Goal: Information Seeking & Learning: Find specific fact

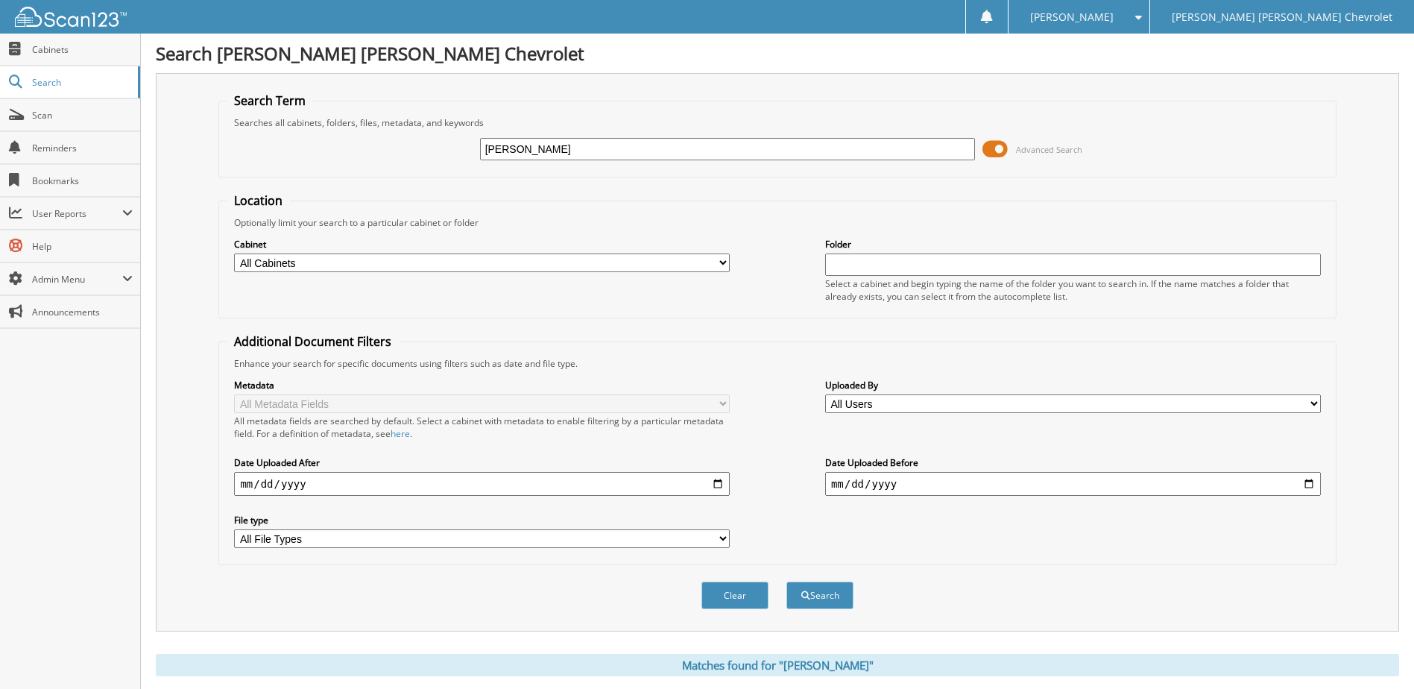
drag, startPoint x: 606, startPoint y: 143, endPoint x: 298, endPoint y: 112, distance: 309.4
click at [298, 112] on fieldset "Search Term Searches all cabinets, folders, files, metadata, and keywords humph…" at bounding box center [776, 134] width 1117 height 85
type input "rehab speciality"
click at [786, 581] on button "Search" at bounding box center [819, 595] width 67 height 28
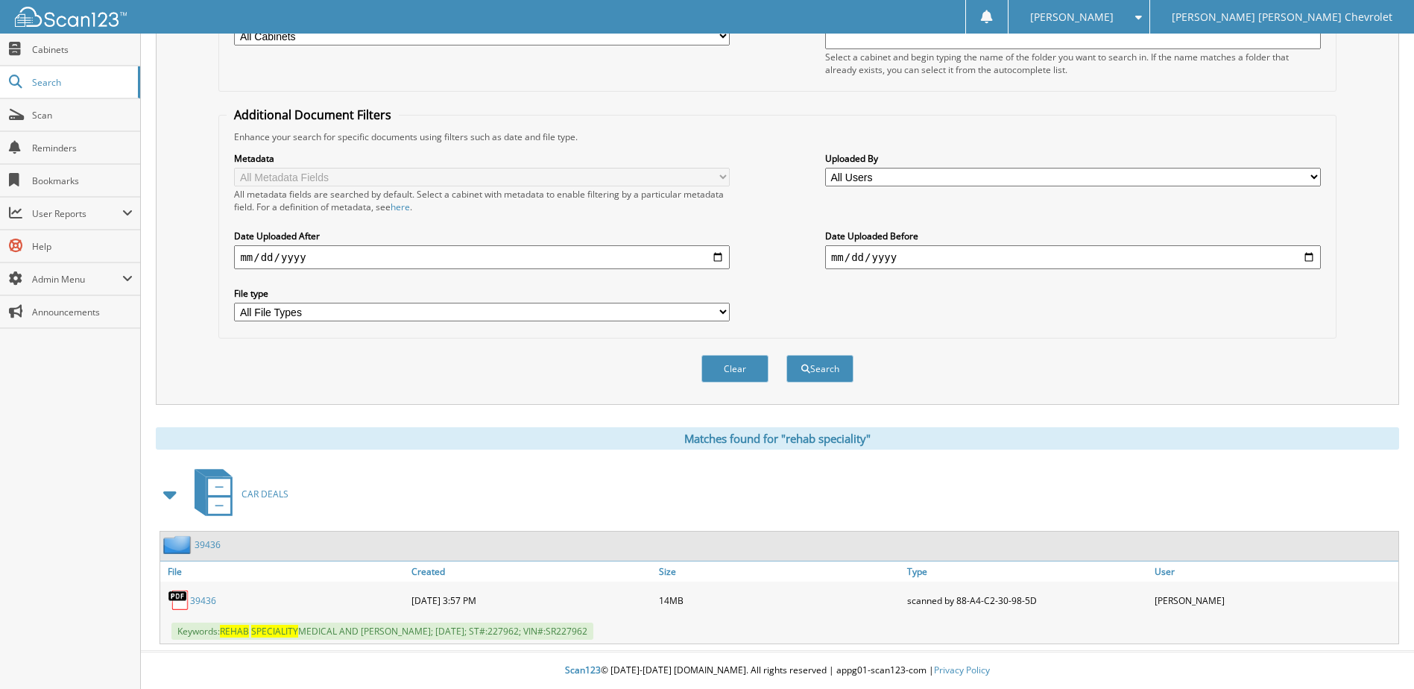
scroll to position [227, 0]
click at [199, 602] on link "39436" at bounding box center [203, 600] width 26 height 13
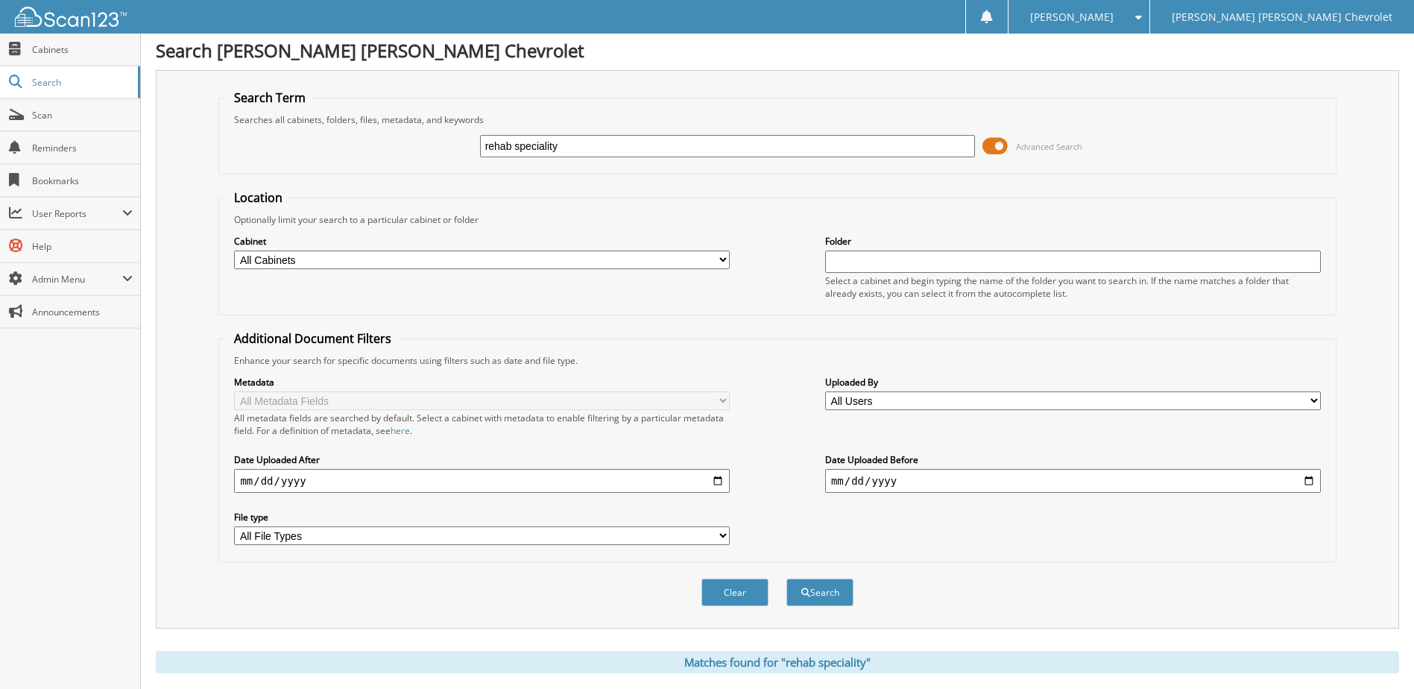
scroll to position [0, 0]
